Goal: Task Accomplishment & Management: Manage account settings

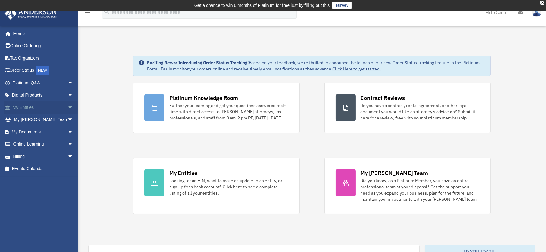
click at [26, 109] on link "My Entities arrow_drop_down" at bounding box center [43, 107] width 78 height 12
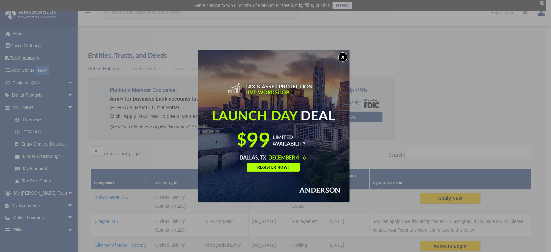
click at [32, 167] on div "x" at bounding box center [275, 126] width 551 height 252
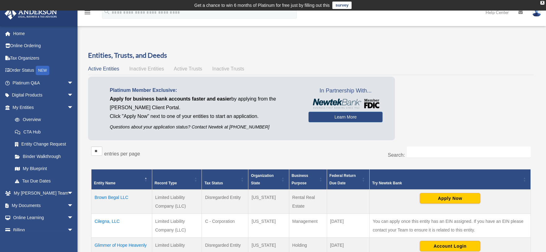
click at [32, 167] on link "My Blueprint" at bounding box center [44, 168] width 71 height 12
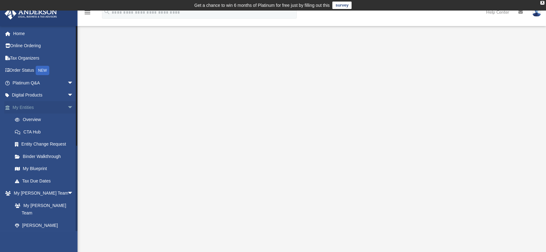
click at [26, 107] on link "My Entities arrow_drop_down" at bounding box center [43, 107] width 78 height 12
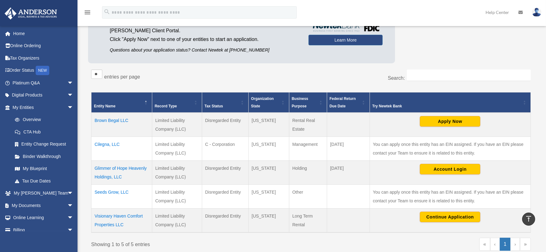
scroll to position [74, 0]
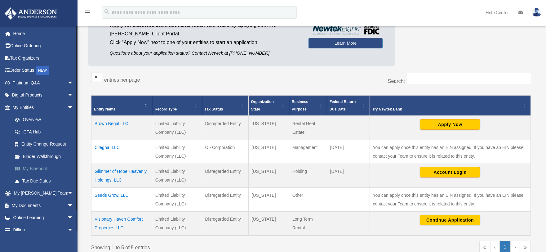
click at [30, 168] on link "My Blueprint" at bounding box center [46, 168] width 74 height 12
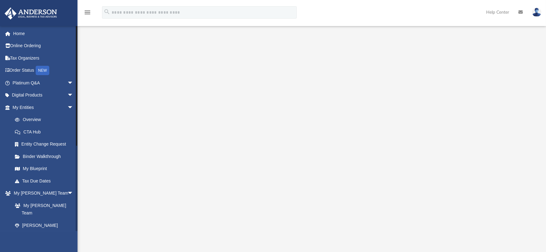
scroll to position [140, 0]
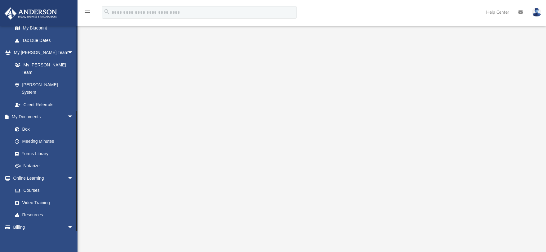
click at [76, 216] on div at bounding box center [77, 128] width 2 height 205
click at [26, 123] on link "Box" at bounding box center [46, 129] width 74 height 12
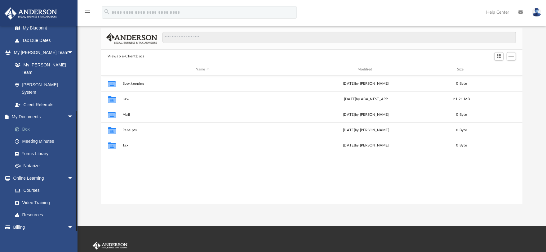
scroll to position [135, 416]
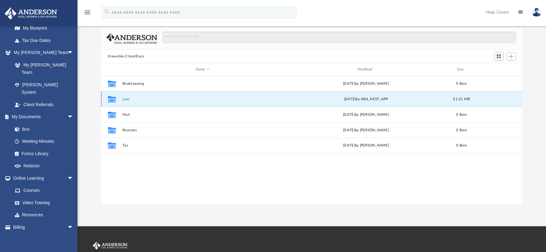
click at [126, 100] on button "Law" at bounding box center [202, 99] width 161 height 4
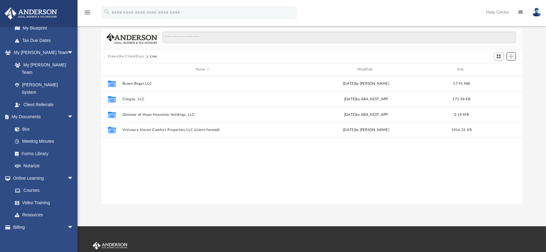
click at [512, 56] on span "Add" at bounding box center [511, 56] width 5 height 5
click at [498, 68] on li "Upload" at bounding box center [503, 68] width 20 height 7
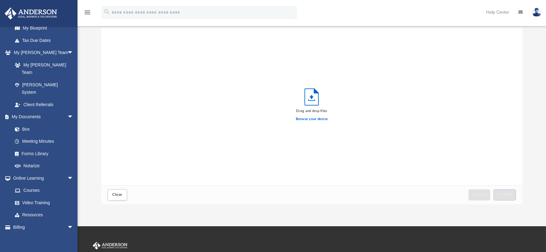
scroll to position [152, 416]
click at [312, 118] on label "Browse your device" at bounding box center [312, 119] width 32 height 6
click at [0, 0] on input "Browse your device" at bounding box center [0, 0] width 0 height 0
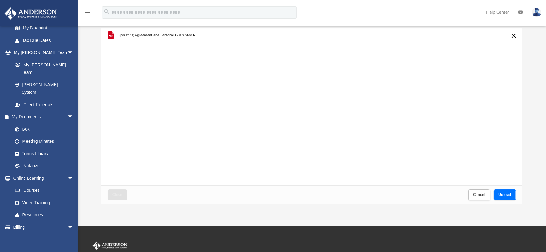
click at [508, 195] on span "Upload" at bounding box center [504, 195] width 13 height 4
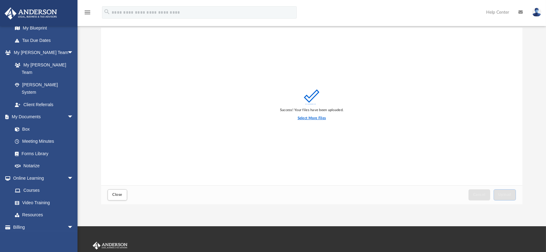
click at [314, 116] on label "Select More Files" at bounding box center [312, 118] width 28 height 6
click at [0, 0] on input "Select More Files" at bounding box center [0, 0] width 0 height 0
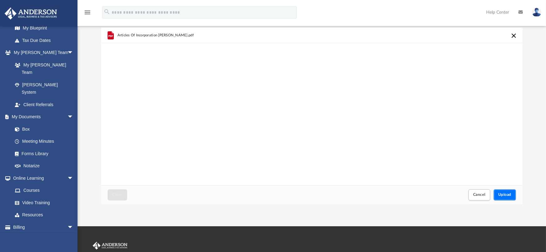
click at [497, 198] on button "Upload" at bounding box center [505, 194] width 22 height 11
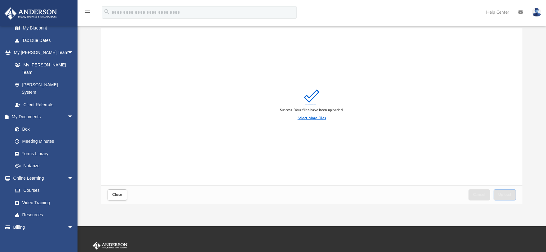
click at [321, 119] on label "Select More Files" at bounding box center [312, 118] width 28 height 6
click at [0, 0] on input "Select More Files" at bounding box center [0, 0] width 0 height 0
click at [303, 119] on label "Select More Files" at bounding box center [312, 118] width 28 height 6
click at [0, 0] on input "Select More Files" at bounding box center [0, 0] width 0 height 0
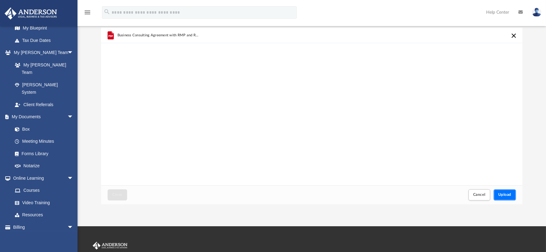
click at [510, 193] on span "Upload" at bounding box center [504, 195] width 13 height 4
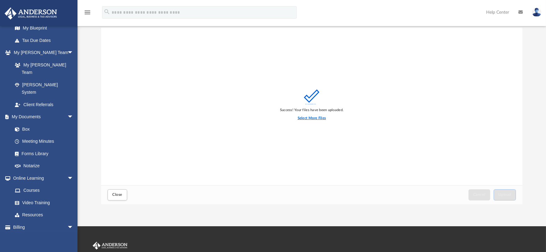
click at [317, 117] on label "Select More Files" at bounding box center [312, 118] width 28 height 6
click at [0, 0] on input "Select More Files" at bounding box center [0, 0] width 0 height 0
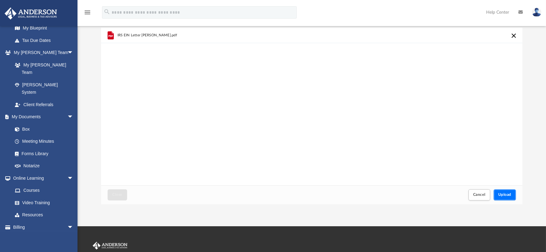
click at [505, 193] on span "Upload" at bounding box center [504, 195] width 13 height 4
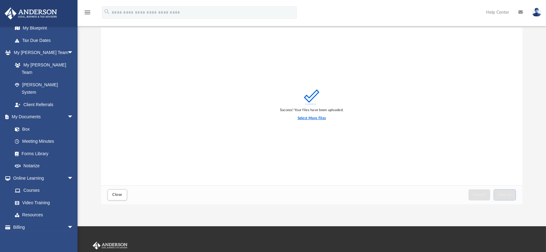
click at [306, 117] on label "Select More Files" at bounding box center [312, 118] width 28 height 6
click at [0, 0] on input "Select More Files" at bounding box center [0, 0] width 0 height 0
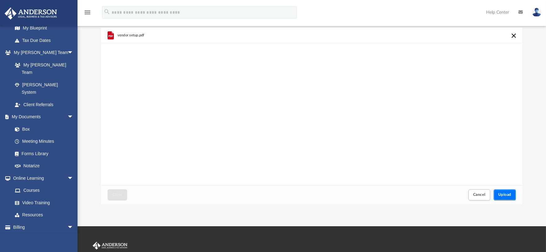
click at [502, 193] on span "Upload" at bounding box center [504, 195] width 13 height 4
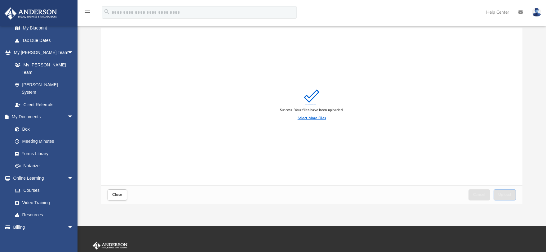
click at [314, 116] on label "Select More Files" at bounding box center [312, 118] width 28 height 6
click at [0, 0] on input "Select More Files" at bounding box center [0, 0] width 0 height 0
click at [119, 193] on span "Close" at bounding box center [117, 195] width 10 height 4
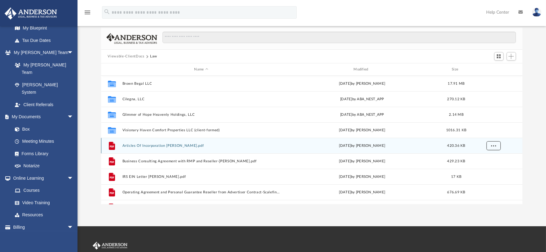
click at [494, 145] on span "More options" at bounding box center [493, 145] width 5 height 3
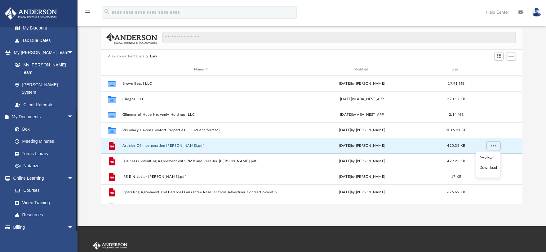
scroll to position [16, 0]
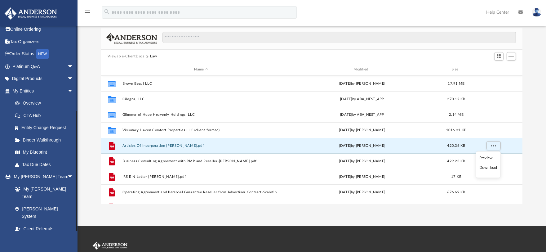
click at [76, 96] on div at bounding box center [77, 128] width 2 height 205
click at [76, 96] on div at bounding box center [76, 96] width 1 height 120
click at [35, 66] on link "Platinum Q&A arrow_drop_down" at bounding box center [43, 66] width 78 height 12
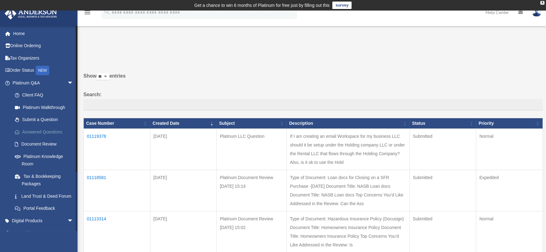
click at [33, 130] on link "Answered Questions" at bounding box center [46, 132] width 74 height 12
click at [536, 16] on img at bounding box center [536, 12] width 9 height 9
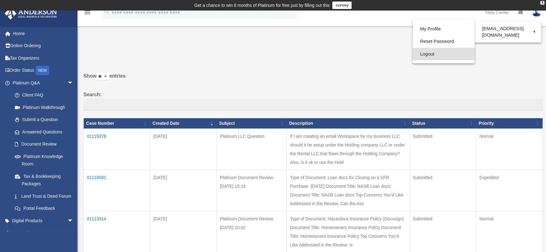
click at [423, 57] on link "Logout" at bounding box center [444, 54] width 62 height 13
